Goal: Task Accomplishment & Management: Use online tool/utility

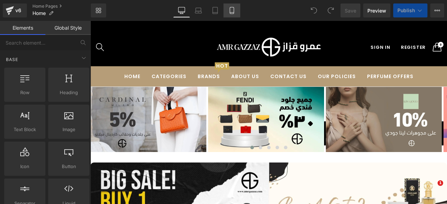
click at [229, 11] on icon at bounding box center [231, 10] width 7 height 7
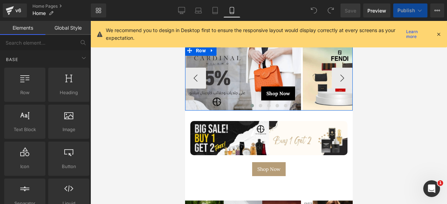
click at [300, 79] on div "Shop Now Button" at bounding box center [243, 77] width 116 height 65
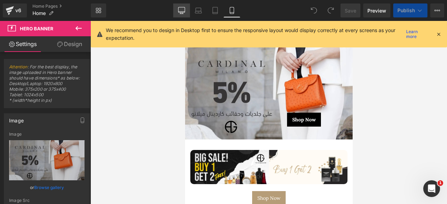
click at [186, 10] on link "Desktop" at bounding box center [181, 10] width 17 height 14
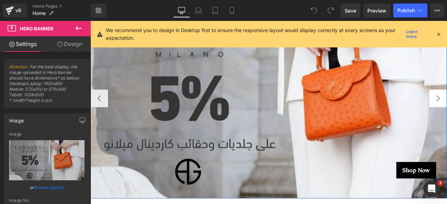
scroll to position [94, 0]
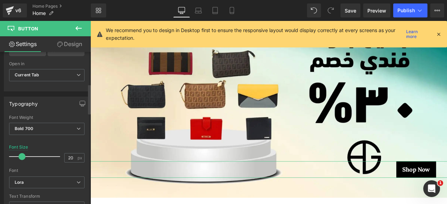
scroll to position [170, 0]
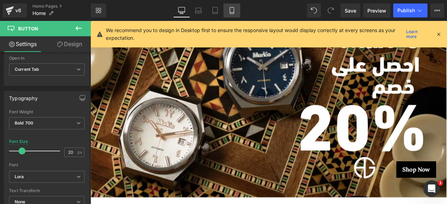
click at [231, 10] on icon at bounding box center [231, 10] width 7 height 7
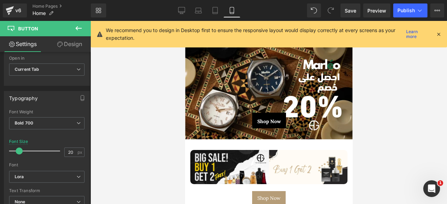
scroll to position [0, 0]
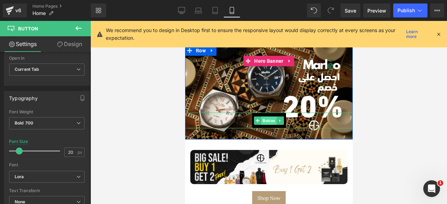
drag, startPoint x: 338, startPoint y: 152, endPoint x: 264, endPoint y: 119, distance: 81.1
click at [264, 119] on span "Button" at bounding box center [268, 121] width 15 height 8
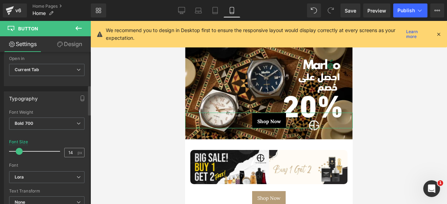
scroll to position [170, 0]
click at [186, 13] on link "Desktop" at bounding box center [181, 10] width 17 height 14
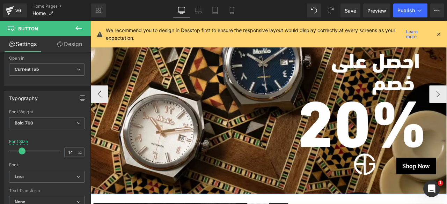
scroll to position [98, 0]
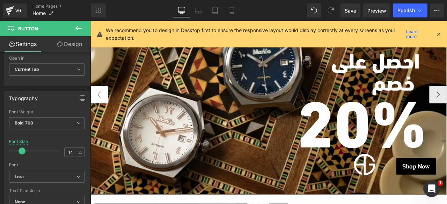
click at [102, 108] on button "‹" at bounding box center [100, 108] width 21 height 21
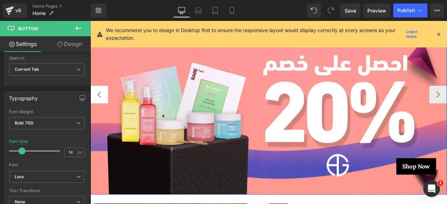
click at [102, 108] on button "‹" at bounding box center [100, 108] width 21 height 21
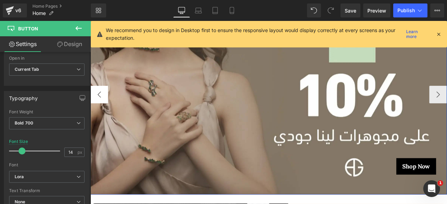
click at [102, 108] on button "‹" at bounding box center [100, 108] width 21 height 21
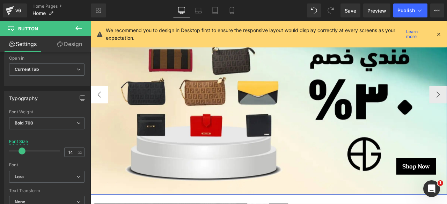
click at [102, 108] on button "‹" at bounding box center [100, 108] width 21 height 21
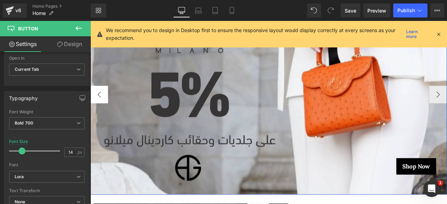
click at [102, 108] on button "‹" at bounding box center [100, 108] width 21 height 21
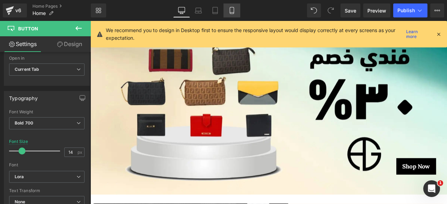
click at [232, 10] on icon at bounding box center [231, 10] width 7 height 7
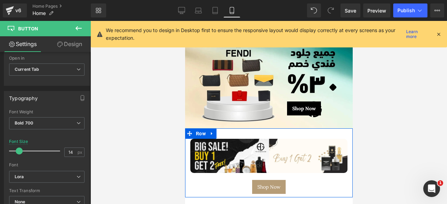
scroll to position [7, 0]
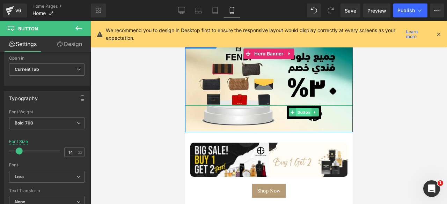
click at [299, 111] on span "Button" at bounding box center [303, 112] width 15 height 8
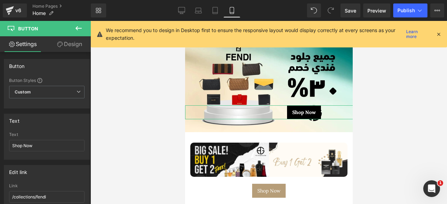
click at [66, 43] on link "Design" at bounding box center [69, 44] width 45 height 16
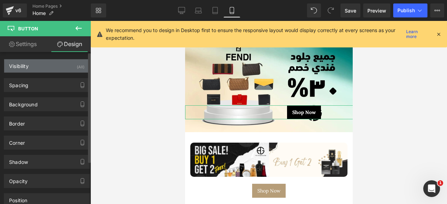
click at [42, 70] on div "Visibility (All)" at bounding box center [46, 65] width 85 height 13
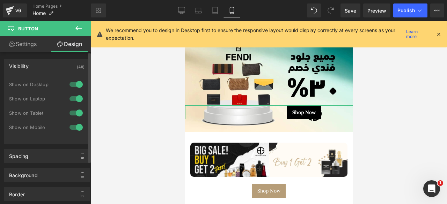
click at [42, 70] on div "Visibility (All)" at bounding box center [46, 65] width 85 height 13
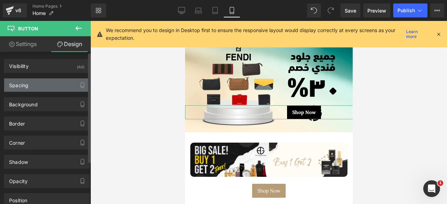
click at [39, 81] on div "Spacing" at bounding box center [46, 85] width 85 height 13
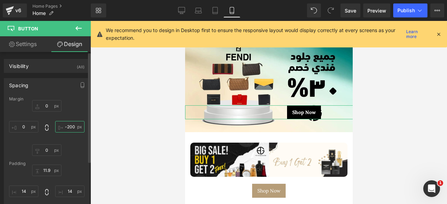
click at [67, 125] on input "-200" at bounding box center [69, 127] width 29 height 12
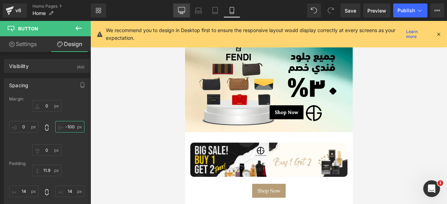
type input "-100"
click at [180, 13] on icon at bounding box center [181, 10] width 7 height 7
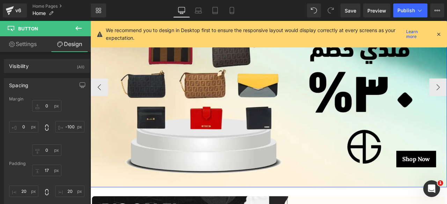
scroll to position [107, 0]
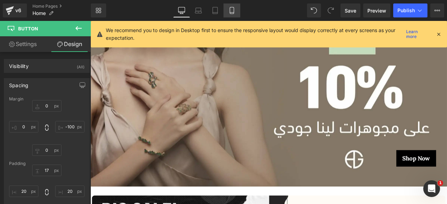
click at [230, 9] on icon at bounding box center [231, 10] width 7 height 7
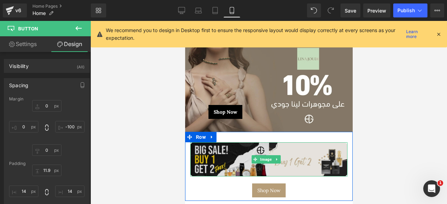
scroll to position [7, 0]
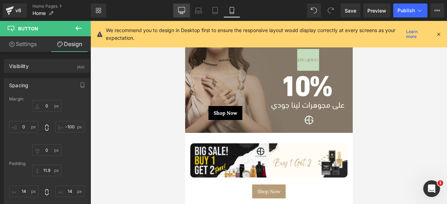
click at [179, 7] on icon at bounding box center [181, 9] width 7 height 5
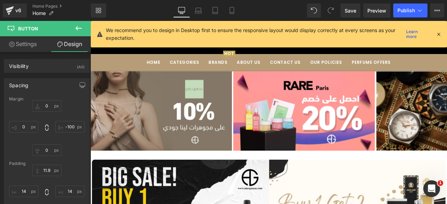
scroll to position [47, 0]
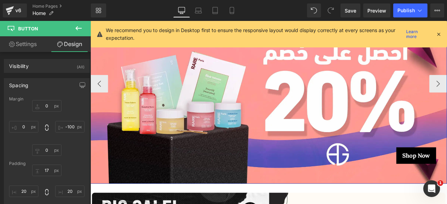
scroll to position [111, 0]
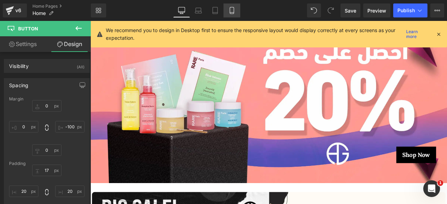
click at [233, 10] on icon at bounding box center [231, 10] width 7 height 7
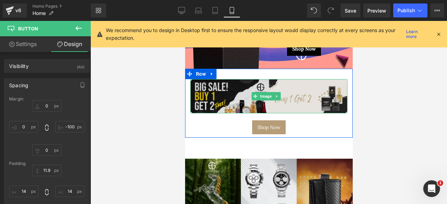
scroll to position [0, 0]
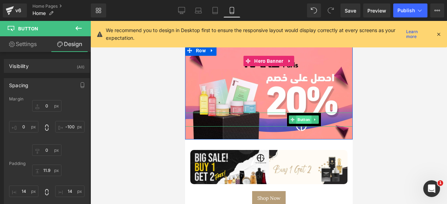
click at [299, 118] on span "Button" at bounding box center [303, 120] width 15 height 8
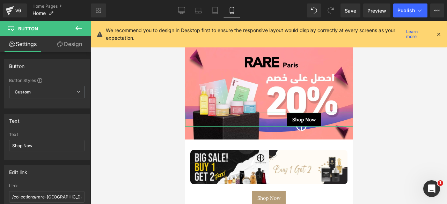
click at [65, 46] on link "Design" at bounding box center [69, 44] width 45 height 16
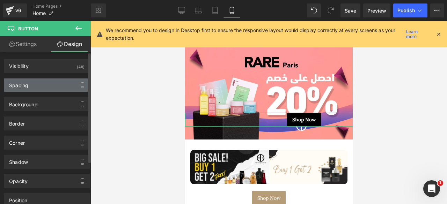
click at [27, 84] on div "Spacing" at bounding box center [18, 84] width 19 height 10
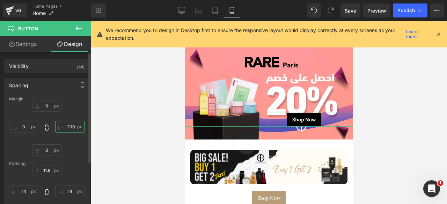
click at [67, 127] on input "text" at bounding box center [69, 127] width 29 height 12
type input "-100"
click at [67, 127] on input "-100" at bounding box center [69, 127] width 29 height 12
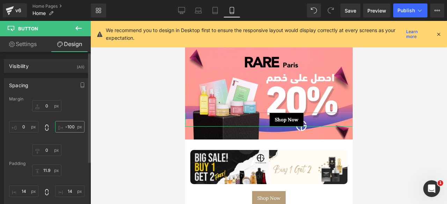
click at [67, 127] on input "-100" at bounding box center [69, 127] width 29 height 12
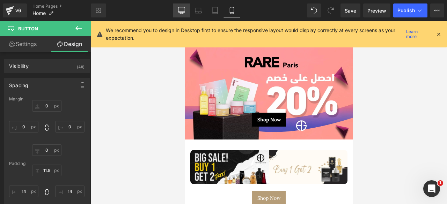
click at [184, 10] on icon at bounding box center [181, 10] width 7 height 7
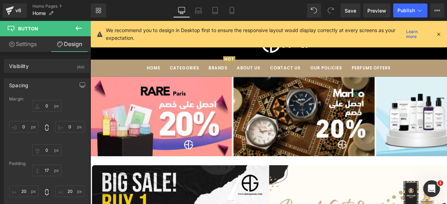
scroll to position [40, 0]
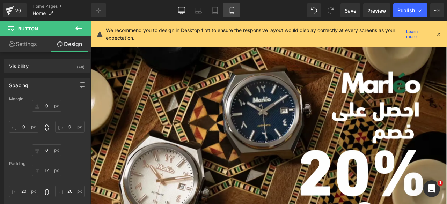
click at [230, 11] on icon at bounding box center [232, 10] width 4 height 7
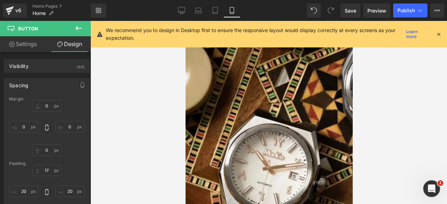
scroll to position [0, 0]
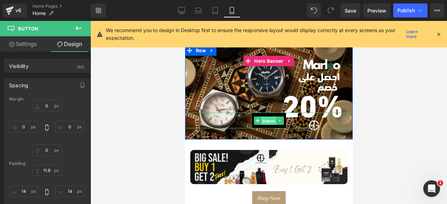
click at [265, 120] on span "Button" at bounding box center [268, 121] width 15 height 8
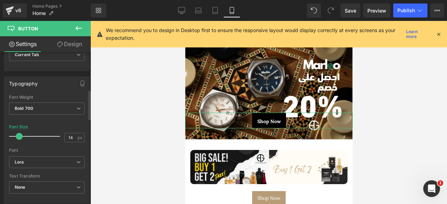
scroll to position [195, 0]
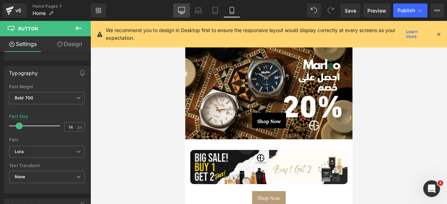
click at [183, 10] on icon at bounding box center [181, 10] width 7 height 7
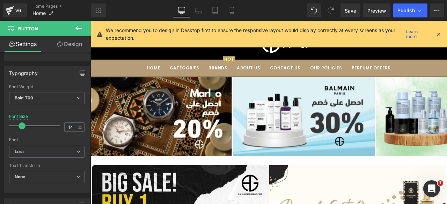
scroll to position [40, 0]
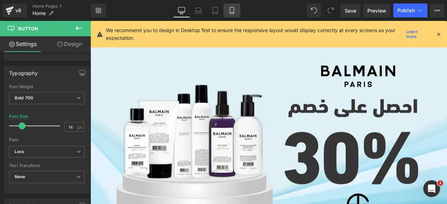
click at [230, 10] on icon at bounding box center [232, 10] width 4 height 7
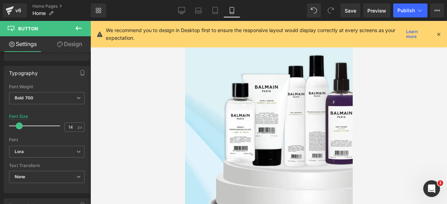
scroll to position [0, 0]
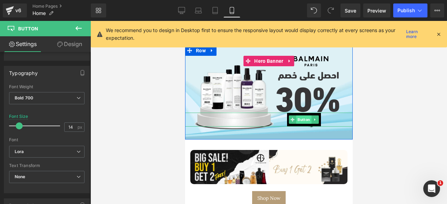
click at [302, 119] on span "Button" at bounding box center [303, 120] width 15 height 8
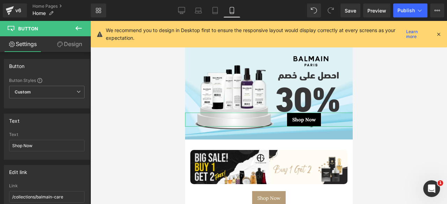
click at [64, 49] on link "Design" at bounding box center [69, 44] width 45 height 16
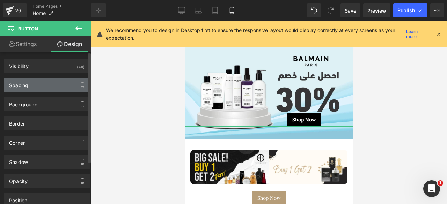
click at [38, 85] on div "Spacing" at bounding box center [46, 85] width 85 height 13
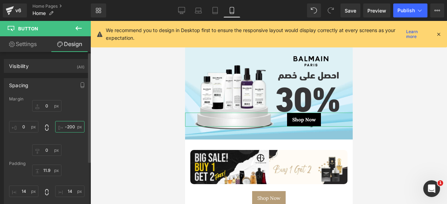
click at [65, 124] on input "text" at bounding box center [69, 127] width 29 height 12
type input "-200"
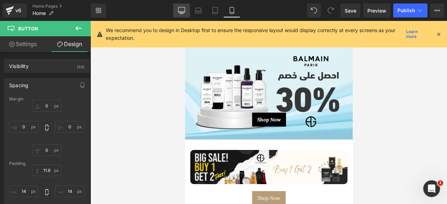
click at [183, 10] on icon at bounding box center [181, 10] width 7 height 7
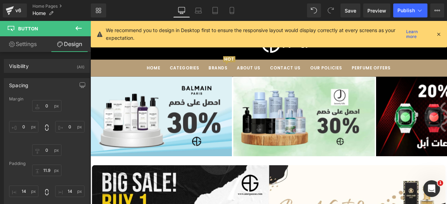
scroll to position [40, 0]
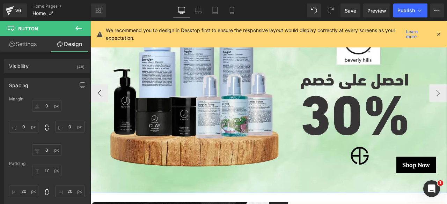
scroll to position [101, 0]
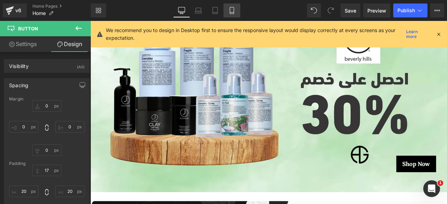
click at [231, 13] on icon at bounding box center [232, 13] width 4 height 0
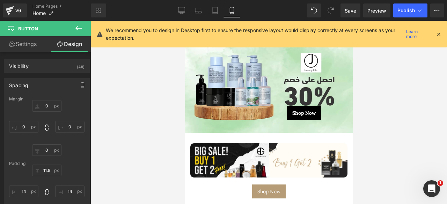
scroll to position [6, 0]
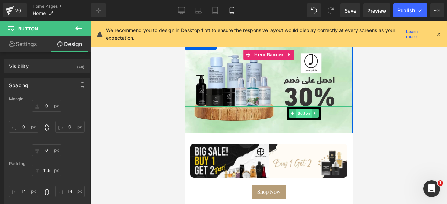
click at [301, 111] on span "Button" at bounding box center [303, 113] width 15 height 8
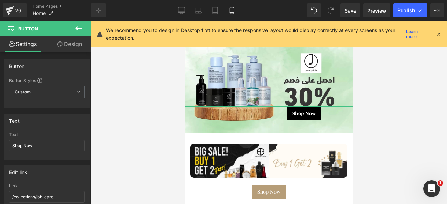
click at [63, 42] on link "Design" at bounding box center [69, 44] width 45 height 16
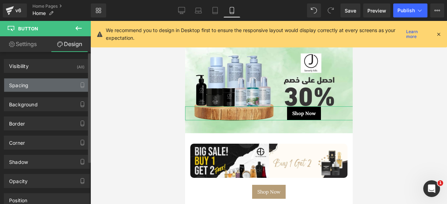
click at [36, 86] on div "Spacing" at bounding box center [46, 85] width 85 height 13
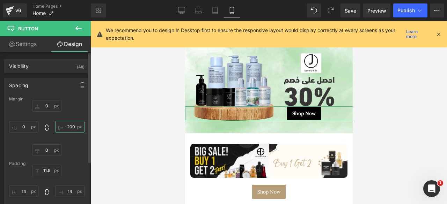
click at [71, 125] on input "text" at bounding box center [69, 127] width 29 height 12
type input "-200"
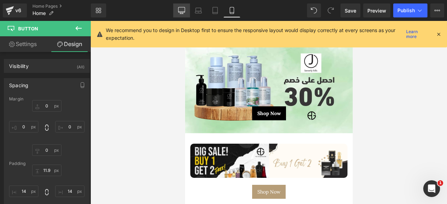
click at [184, 10] on icon at bounding box center [181, 10] width 7 height 7
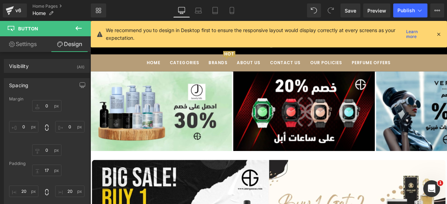
scroll to position [47, 0]
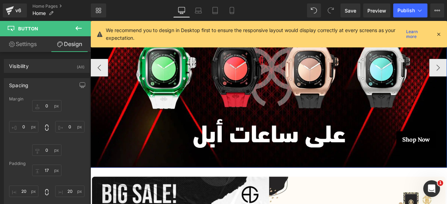
scroll to position [130, 0]
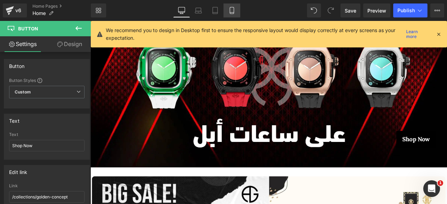
click at [232, 9] on icon at bounding box center [231, 10] width 7 height 7
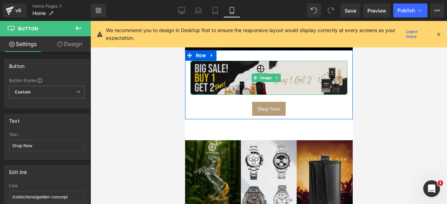
scroll to position [0, 0]
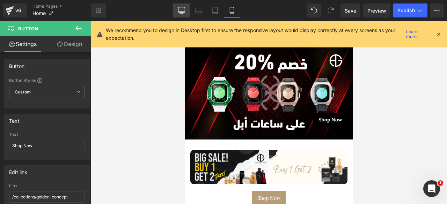
click at [181, 9] on icon at bounding box center [181, 10] width 7 height 7
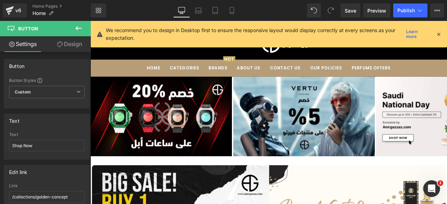
scroll to position [40, 0]
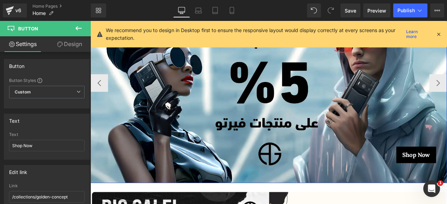
scroll to position [114, 0]
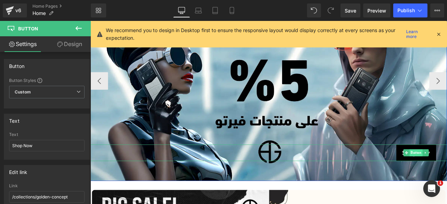
drag, startPoint x: 470, startPoint y: 176, endPoint x: 341, endPoint y: 55, distance: 176.6
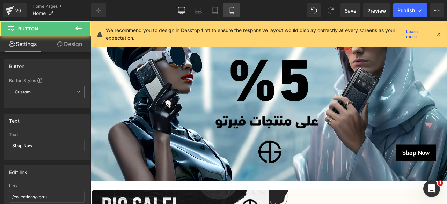
click at [228, 12] on link "Mobile" at bounding box center [231, 10] width 17 height 14
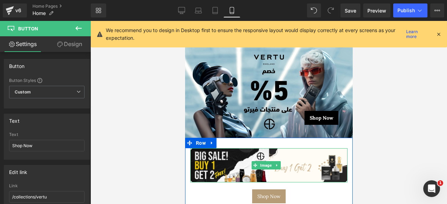
scroll to position [1, 0]
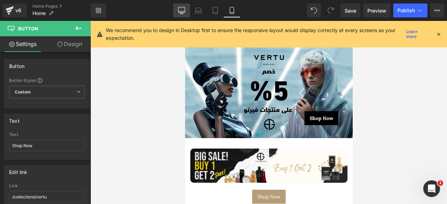
click at [180, 7] on icon at bounding box center [181, 10] width 7 height 7
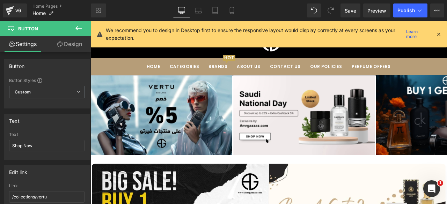
scroll to position [42, 0]
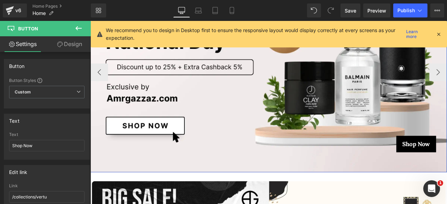
scroll to position [124, 0]
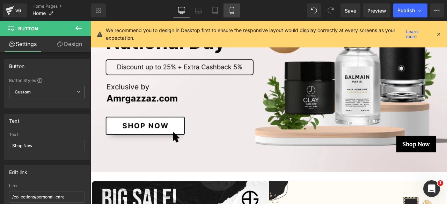
click at [228, 12] on link "Mobile" at bounding box center [231, 10] width 17 height 14
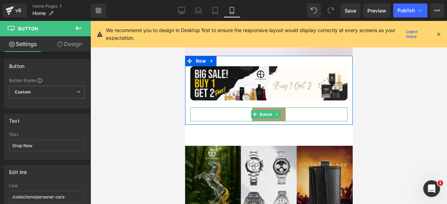
scroll to position [0, 0]
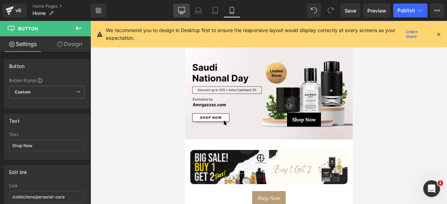
click at [175, 7] on link "Desktop" at bounding box center [181, 10] width 17 height 14
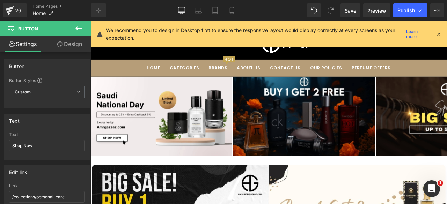
scroll to position [40, 0]
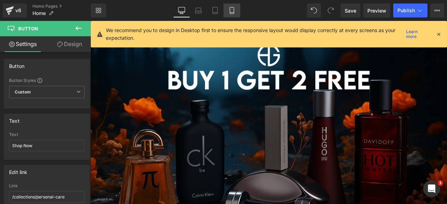
click at [229, 12] on icon at bounding box center [231, 10] width 7 height 7
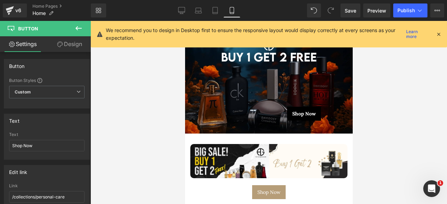
scroll to position [0, 0]
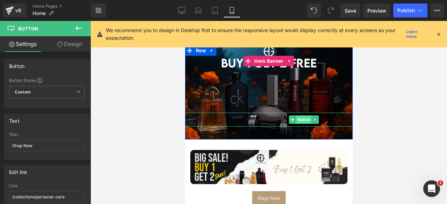
click at [299, 117] on span "Button" at bounding box center [303, 120] width 15 height 8
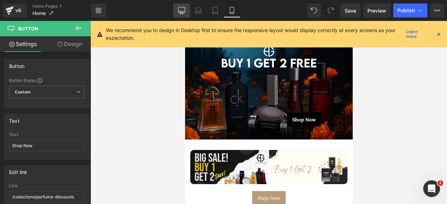
click at [184, 12] on icon at bounding box center [181, 10] width 7 height 7
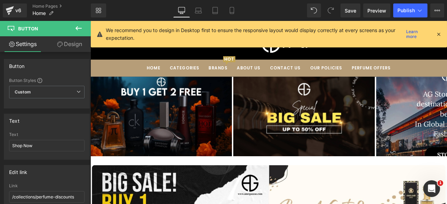
scroll to position [40, 0]
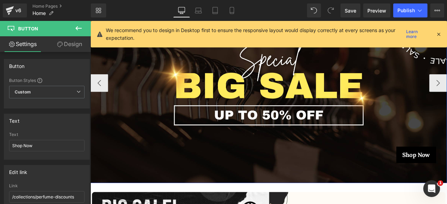
scroll to position [112, 0]
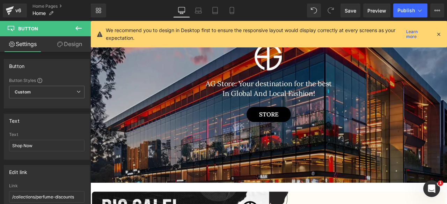
click at [401, 3] on div "Library Desktop Desktop Laptop Tablet Mobile Save Preview Publish Scheduled Vie…" at bounding box center [269, 10] width 356 height 21
click at [404, 9] on span "Publish" at bounding box center [405, 11] width 17 height 6
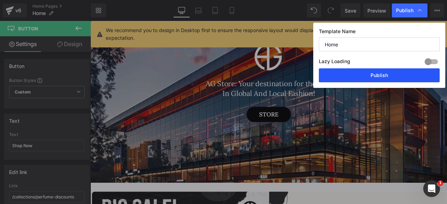
click at [367, 73] on button "Publish" at bounding box center [379, 75] width 121 height 14
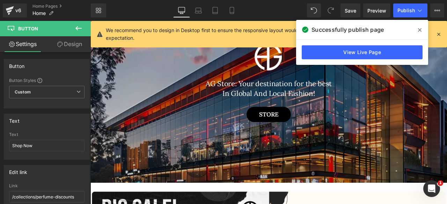
click at [417, 30] on span at bounding box center [419, 29] width 11 height 11
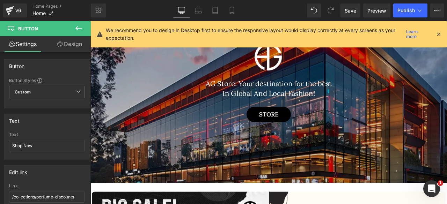
click at [438, 32] on icon at bounding box center [438, 34] width 6 height 6
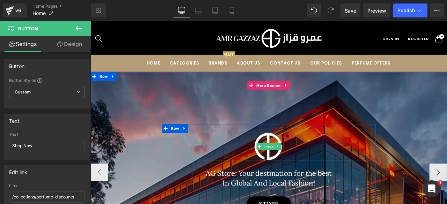
scroll to position [0, 0]
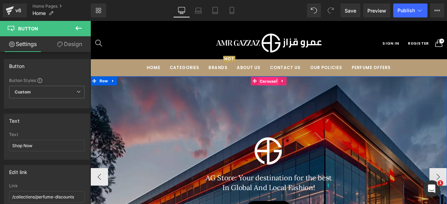
click at [298, 94] on span "Carousel" at bounding box center [301, 92] width 24 height 10
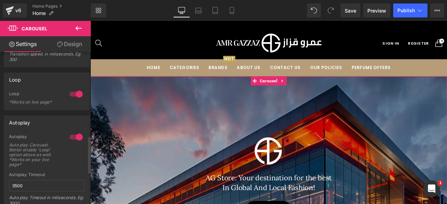
scroll to position [350, 0]
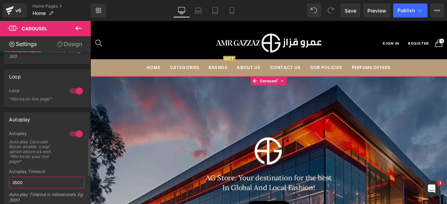
click at [16, 180] on input "3500" at bounding box center [46, 183] width 75 height 12
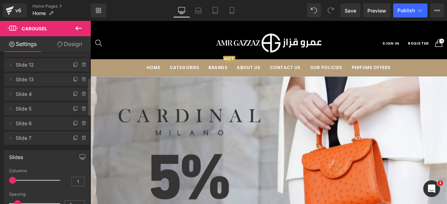
scroll to position [0, 0]
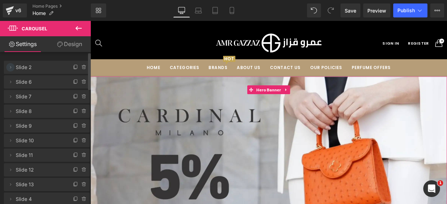
type input "5000"
click at [11, 67] on icon at bounding box center [11, 68] width 6 height 6
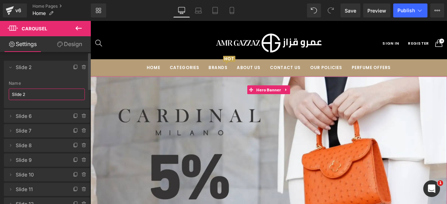
click at [38, 93] on input "Slide 2" at bounding box center [47, 95] width 76 height 12
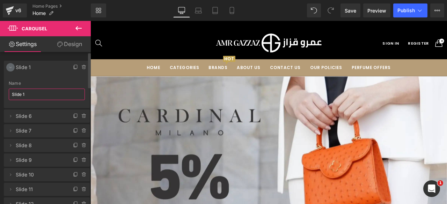
type input "Slide 1"
click at [9, 65] on icon at bounding box center [11, 68] width 6 height 6
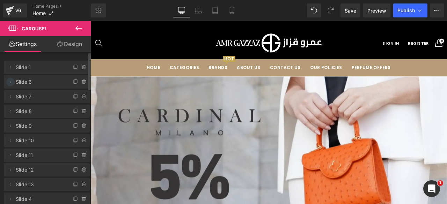
click at [10, 82] on icon at bounding box center [11, 82] width 6 height 6
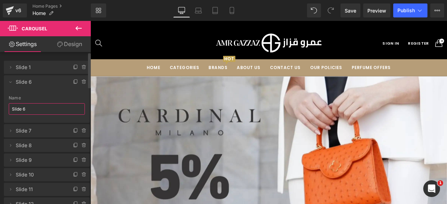
click at [31, 111] on input "Slide 6" at bounding box center [47, 109] width 76 height 12
type input "Slide 2"
click at [10, 83] on icon at bounding box center [10, 82] width 2 height 1
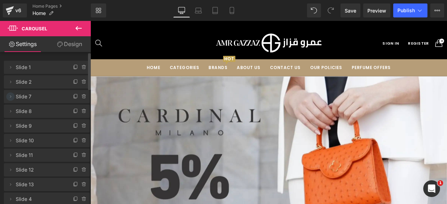
click at [11, 96] on icon at bounding box center [10, 96] width 1 height 2
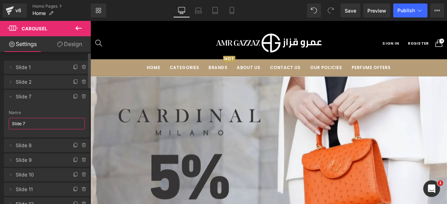
click at [29, 122] on input "Slide 7" at bounding box center [47, 124] width 76 height 12
type input "Slide 3"
click at [10, 97] on icon at bounding box center [10, 96] width 2 height 1
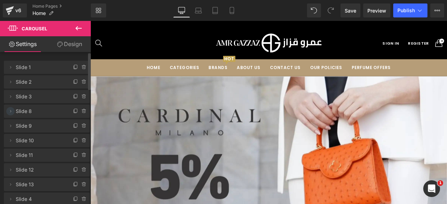
click at [10, 111] on icon at bounding box center [11, 112] width 6 height 6
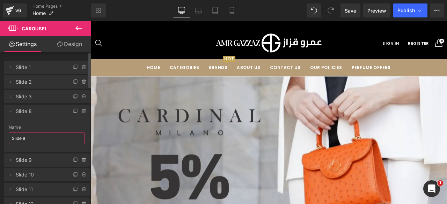
click at [27, 136] on input "Slide 8" at bounding box center [47, 139] width 76 height 12
type input "Slide 4"
click at [9, 111] on icon at bounding box center [11, 112] width 6 height 6
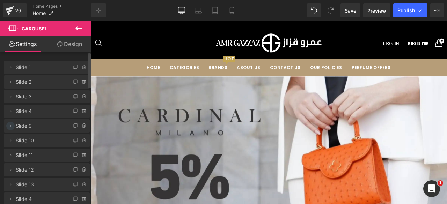
click at [9, 124] on icon at bounding box center [11, 126] width 6 height 6
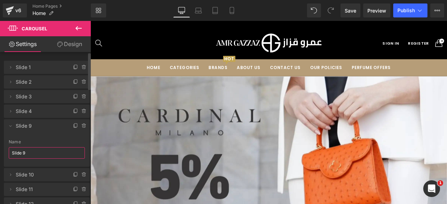
click at [30, 152] on input "Slide 9" at bounding box center [47, 153] width 76 height 12
type input "Slide 5"
click at [10, 126] on icon at bounding box center [11, 126] width 6 height 6
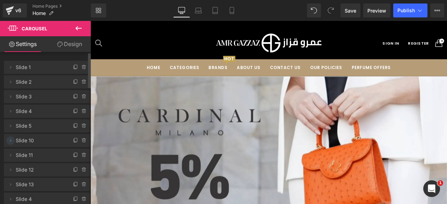
click at [10, 142] on icon at bounding box center [11, 141] width 6 height 6
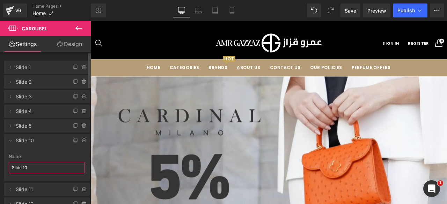
click at [32, 166] on input "Slide 10" at bounding box center [47, 168] width 76 height 12
type input "Slide 6"
click at [10, 141] on icon at bounding box center [11, 141] width 6 height 6
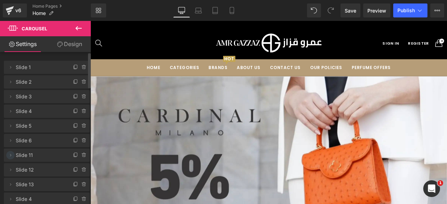
click at [10, 153] on icon at bounding box center [11, 156] width 6 height 6
click at [29, 180] on input "Slide 11" at bounding box center [47, 183] width 76 height 12
type input "Slide 7"
click at [9, 155] on icon at bounding box center [11, 156] width 6 height 6
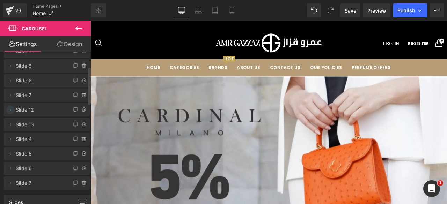
click at [12, 110] on icon at bounding box center [11, 110] width 6 height 6
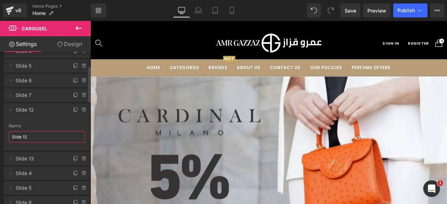
click at [25, 137] on input "Slide 12" at bounding box center [47, 137] width 76 height 12
type input "Slide 8"
click at [11, 159] on icon at bounding box center [11, 159] width 6 height 6
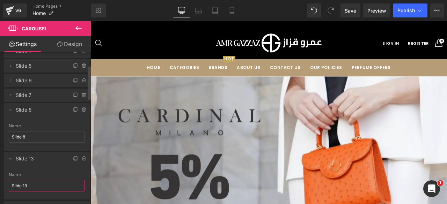
click at [24, 186] on input "Slide 13" at bounding box center [47, 186] width 76 height 12
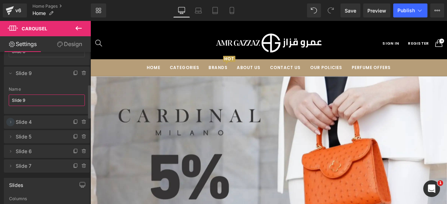
scroll to position [146, 0]
type input "Slide 9"
click at [9, 119] on icon at bounding box center [11, 122] width 6 height 6
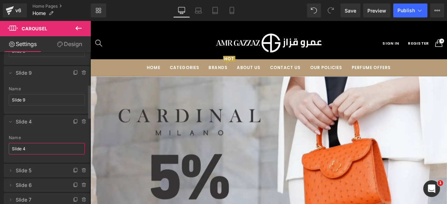
click at [24, 147] on input "Slide 4" at bounding box center [47, 149] width 76 height 12
type input "Slide 10"
click at [11, 169] on icon at bounding box center [11, 171] width 6 height 6
click at [23, 195] on input "Slide 5" at bounding box center [47, 198] width 76 height 12
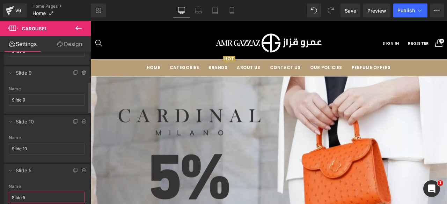
click at [23, 195] on input "Slide 5" at bounding box center [47, 198] width 76 height 12
type input "Slide 11"
click at [11, 170] on icon at bounding box center [11, 171] width 6 height 6
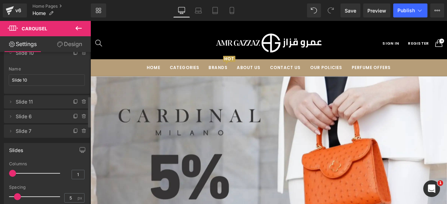
scroll to position [214, 0]
click at [11, 116] on icon at bounding box center [11, 117] width 6 height 6
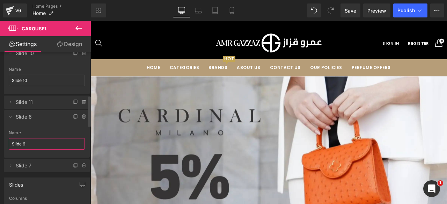
click at [32, 146] on input "Slide 6" at bounding box center [47, 144] width 76 height 12
type input "Slide 12"
click at [9, 117] on icon at bounding box center [10, 117] width 2 height 1
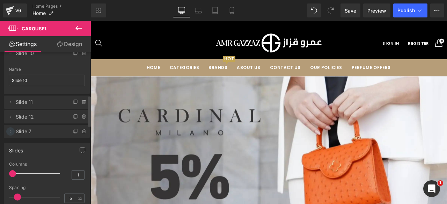
click at [10, 131] on icon at bounding box center [11, 132] width 6 height 6
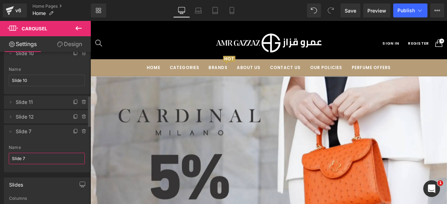
click at [29, 156] on input "Slide 7" at bounding box center [47, 159] width 76 height 12
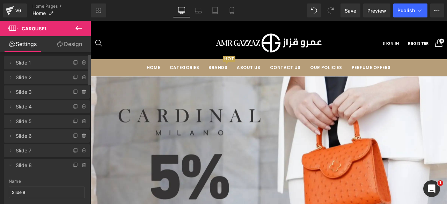
scroll to position [0, 0]
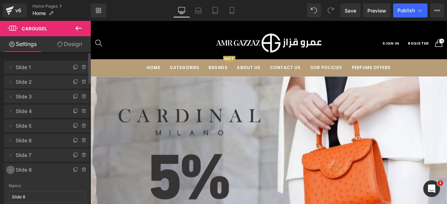
type input "Slide 13"
click at [10, 169] on icon at bounding box center [11, 170] width 6 height 6
click at [10, 185] on icon at bounding box center [10, 184] width 2 height 1
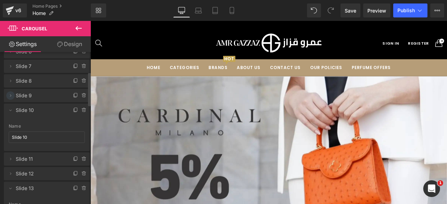
scroll to position [96, 0]
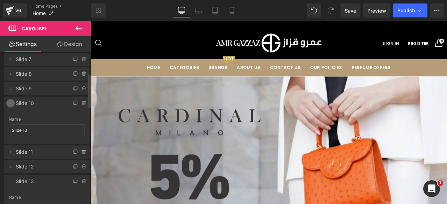
click at [10, 102] on icon at bounding box center [11, 104] width 6 height 6
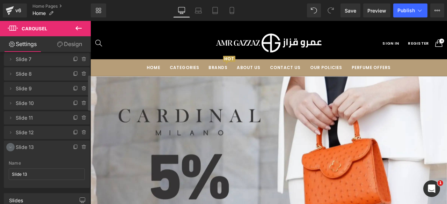
click at [9, 146] on icon at bounding box center [11, 147] width 6 height 6
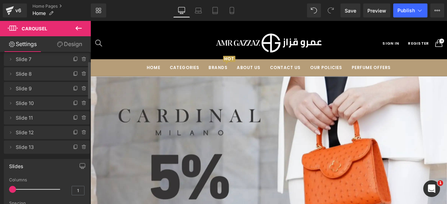
scroll to position [0, 0]
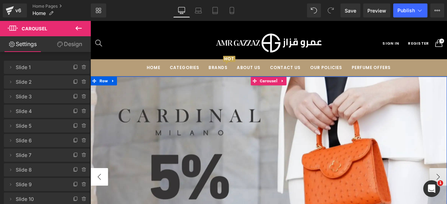
click at [99, 200] on button "‹" at bounding box center [100, 205] width 21 height 21
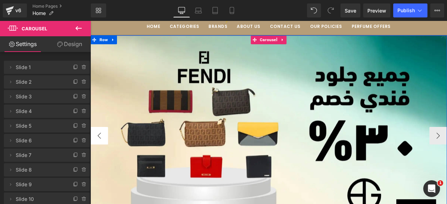
click at [102, 151] on button "‹" at bounding box center [100, 157] width 21 height 21
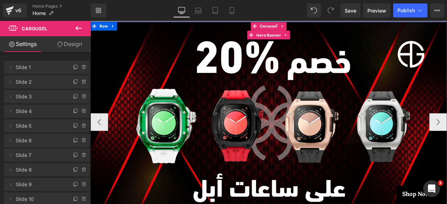
scroll to position [59, 0]
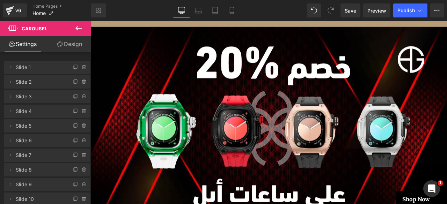
scroll to position [59, 0]
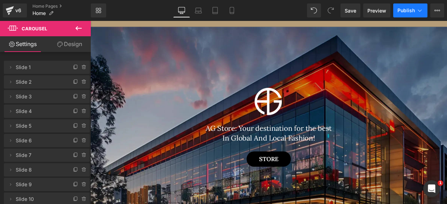
click at [404, 13] on span "Publish" at bounding box center [405, 11] width 17 height 6
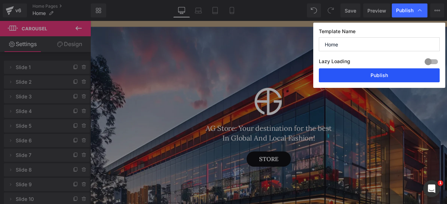
click at [0, 0] on button "Publish" at bounding box center [0, 0] width 0 height 0
